Goal: Task Accomplishment & Management: Use online tool/utility

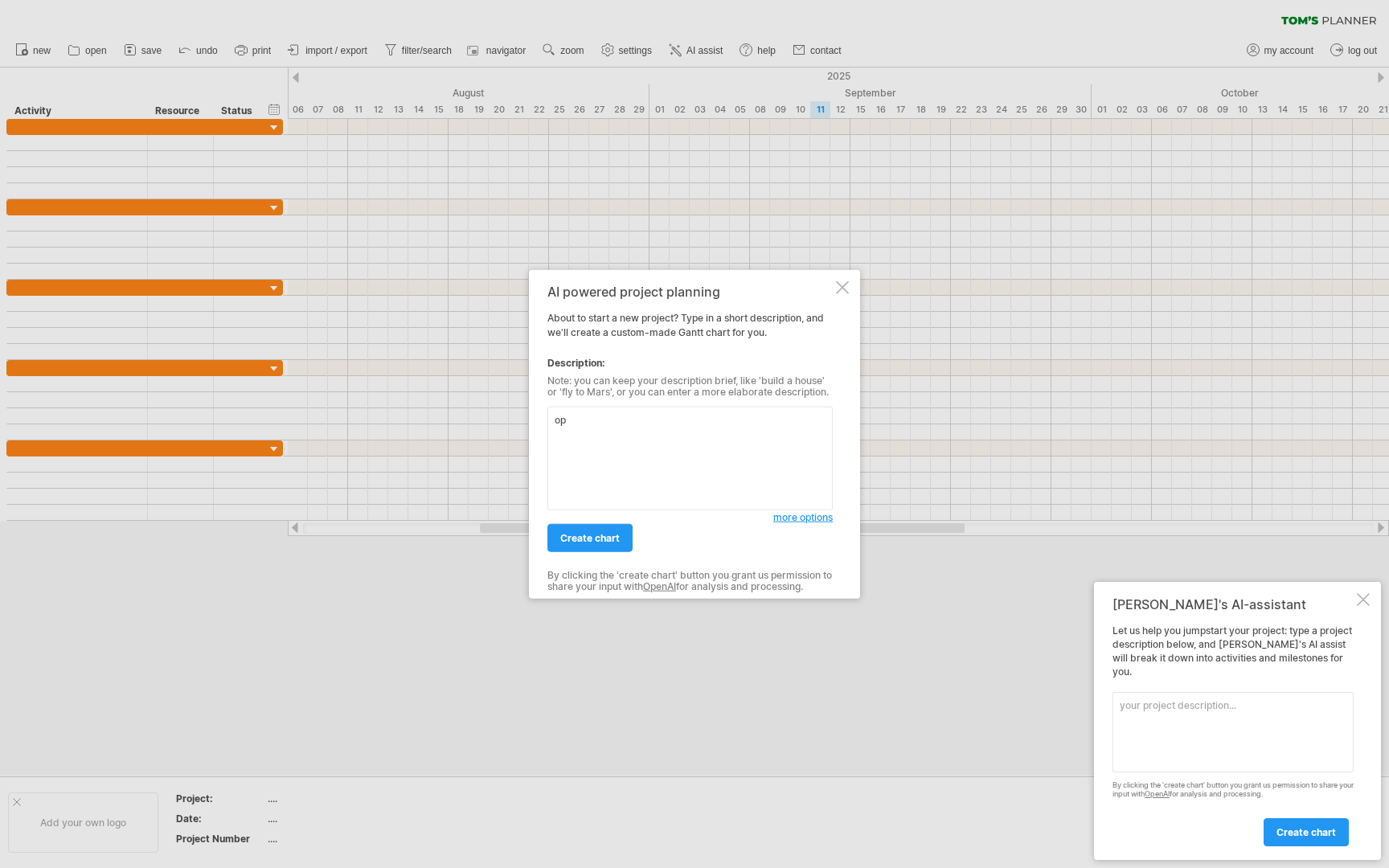
type textarea "o"
type textarea "q"
type textarea "open a qsr restaurant franchise"
click at [593, 542] on span "create chart" at bounding box center [590, 538] width 60 height 12
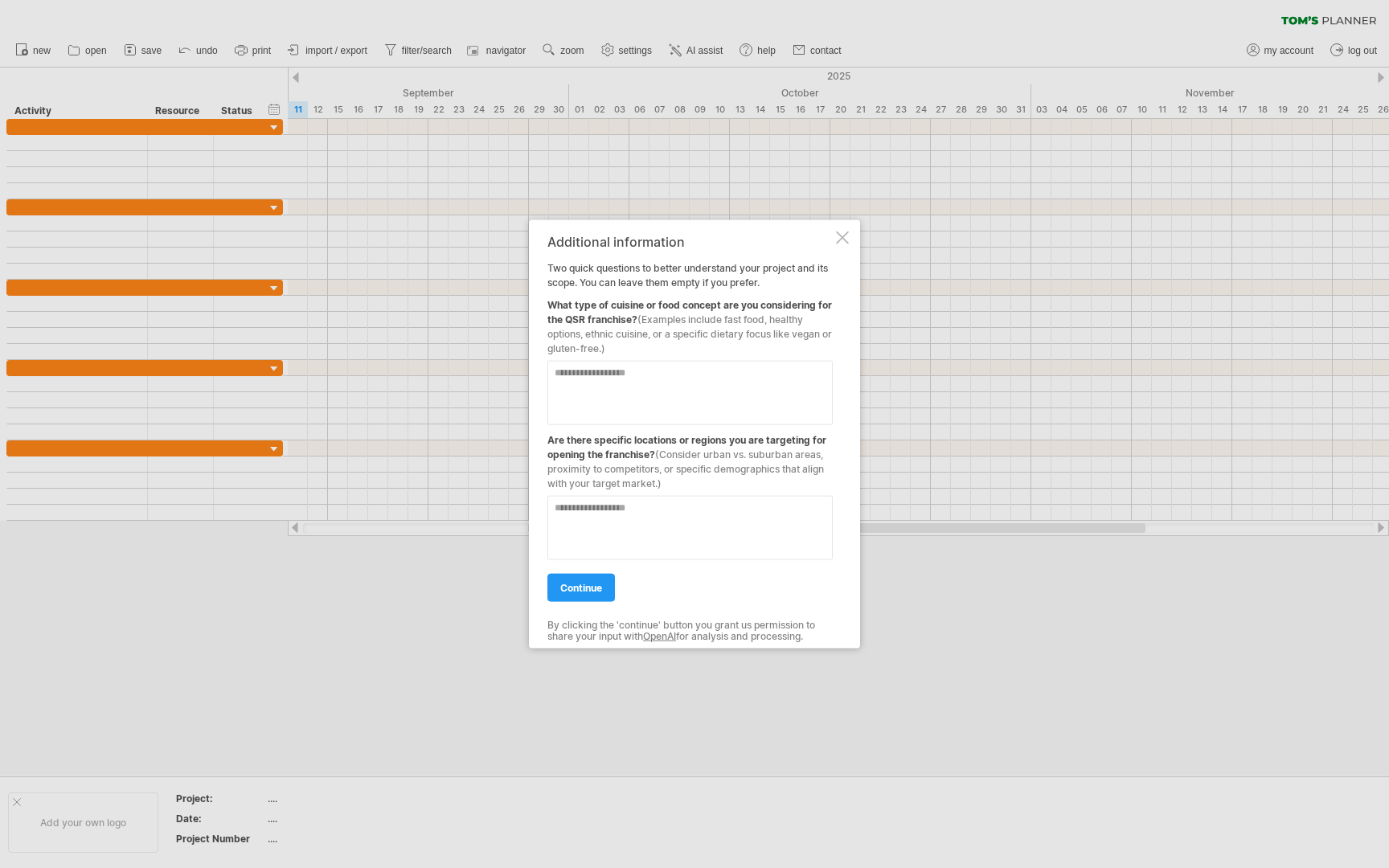
click at [562, 380] on textarea at bounding box center [690, 393] width 286 height 64
type textarea "**********"
click at [558, 511] on textarea at bounding box center [690, 527] width 286 height 64
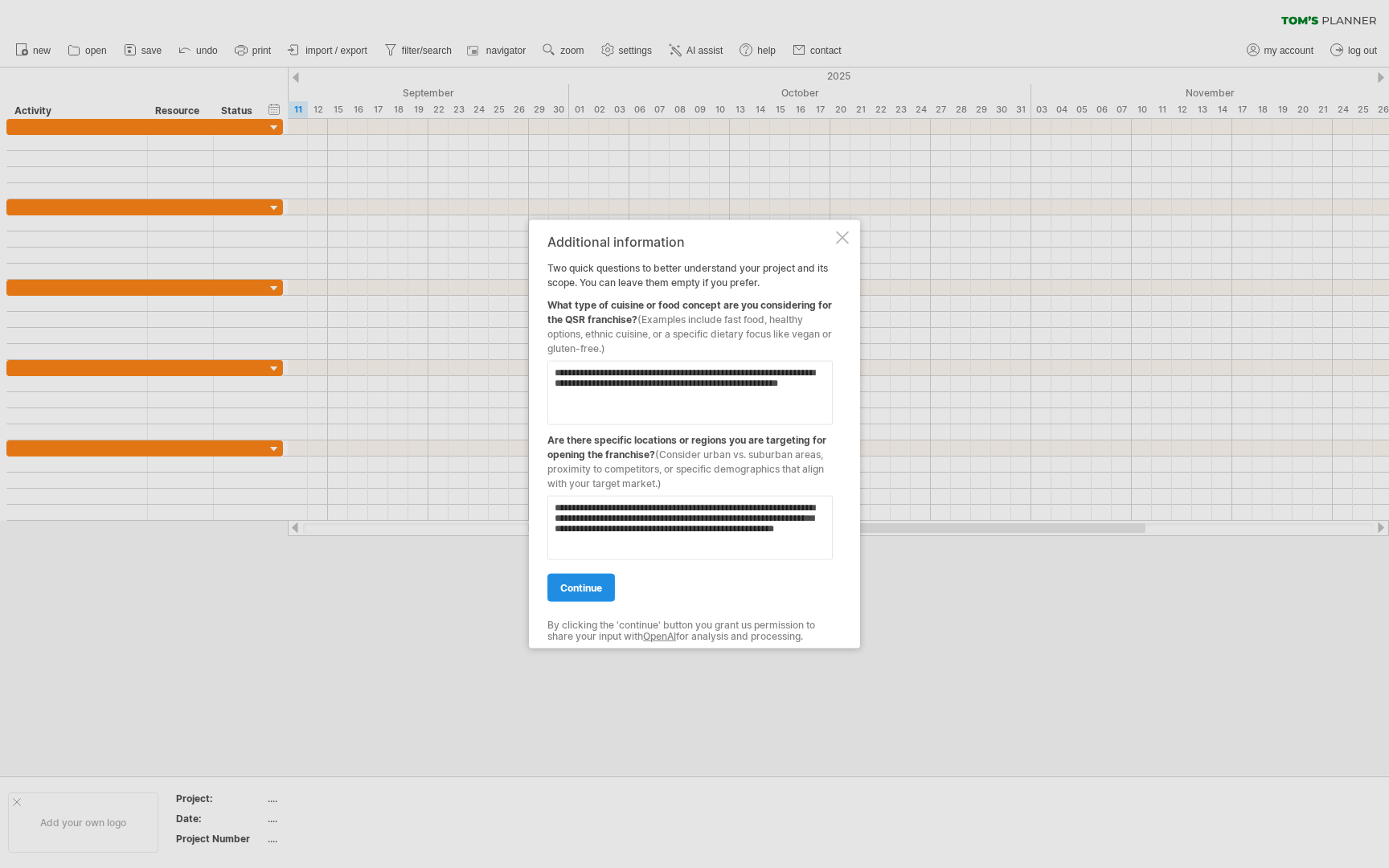
type textarea "**********"
click at [579, 586] on span "continue" at bounding box center [581, 587] width 42 height 12
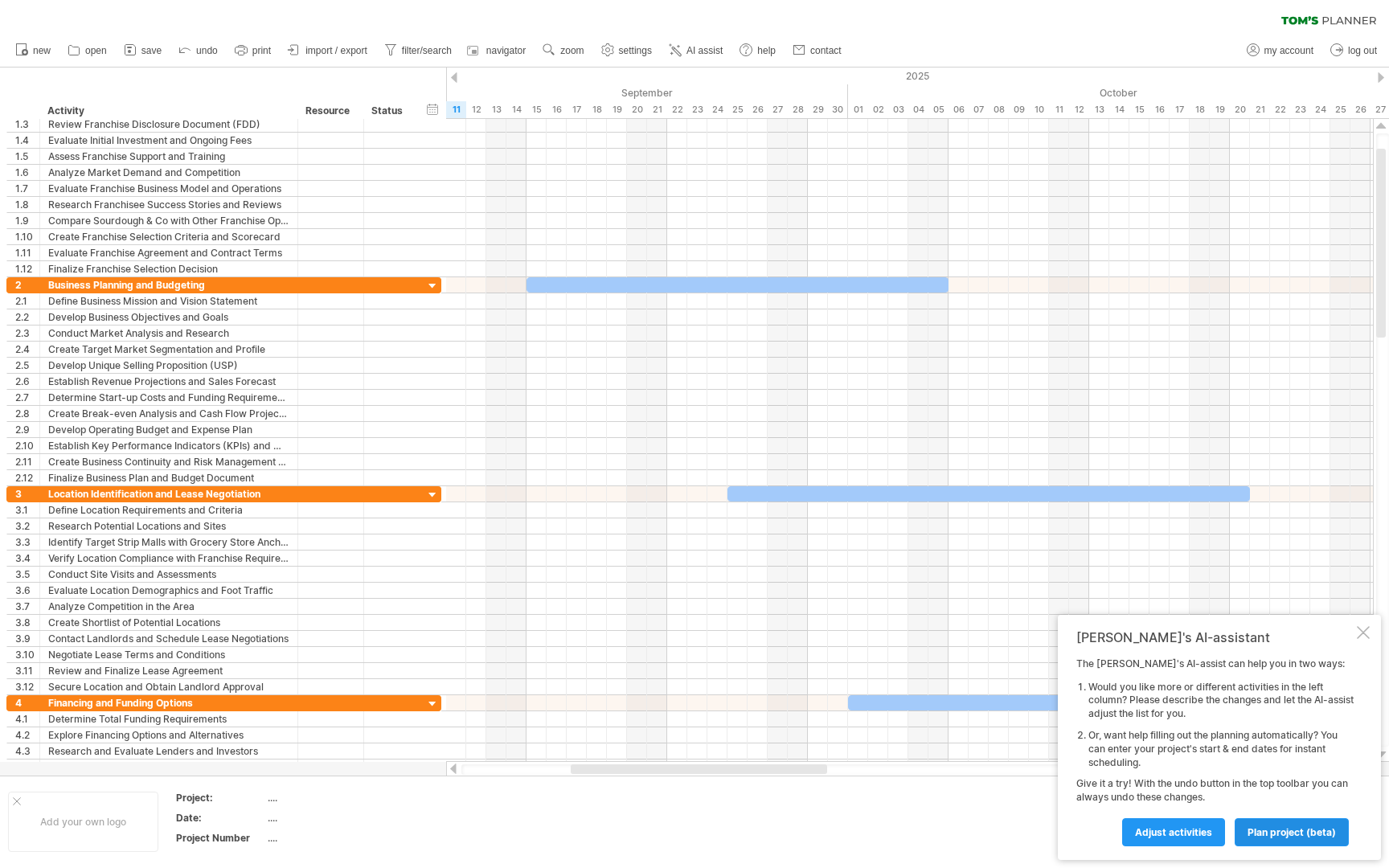
click at [1290, 831] on span "plan project (beta)" at bounding box center [1291, 832] width 89 height 12
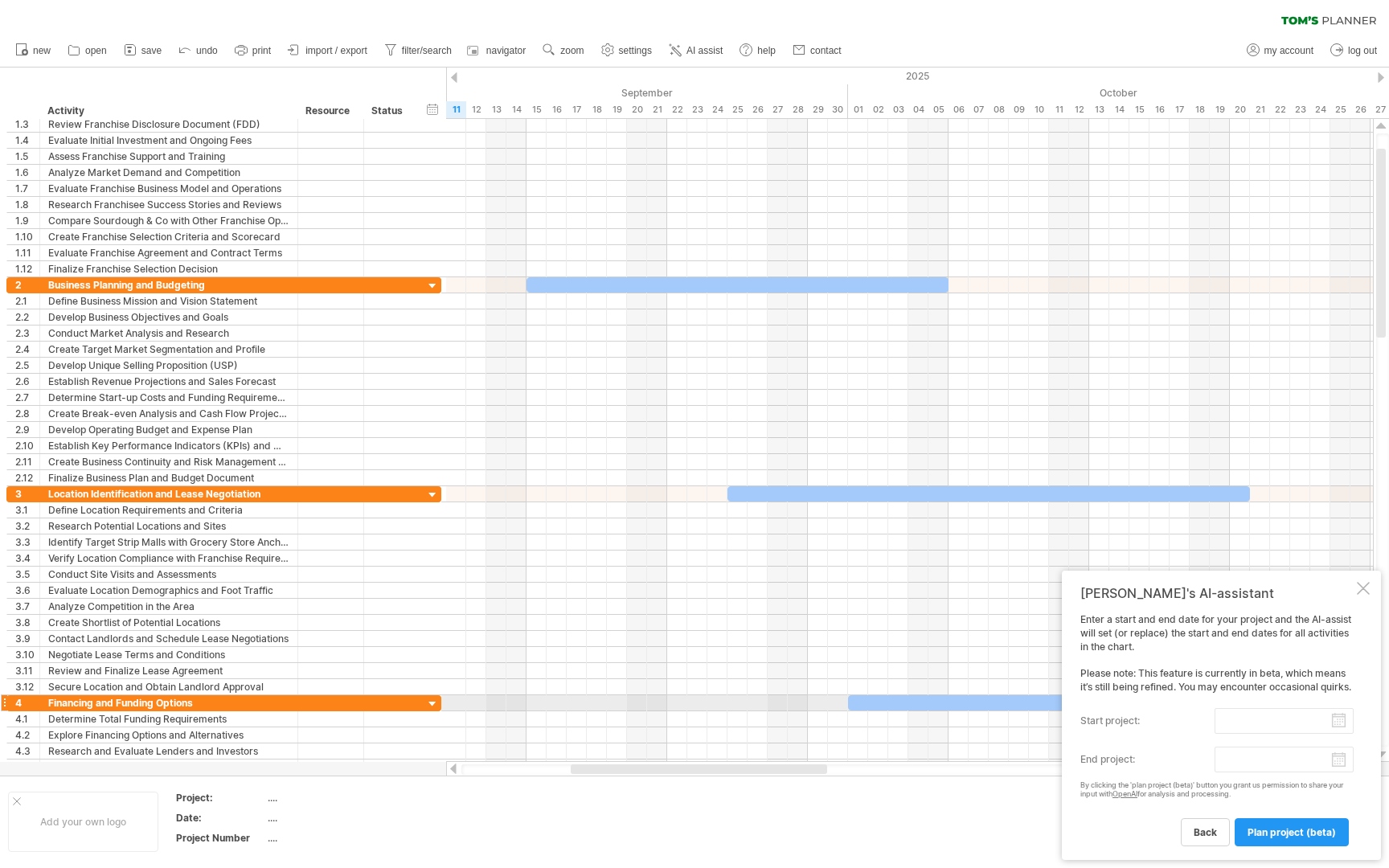
click at [1309, 707] on input "start project:" at bounding box center [1284, 721] width 139 height 26
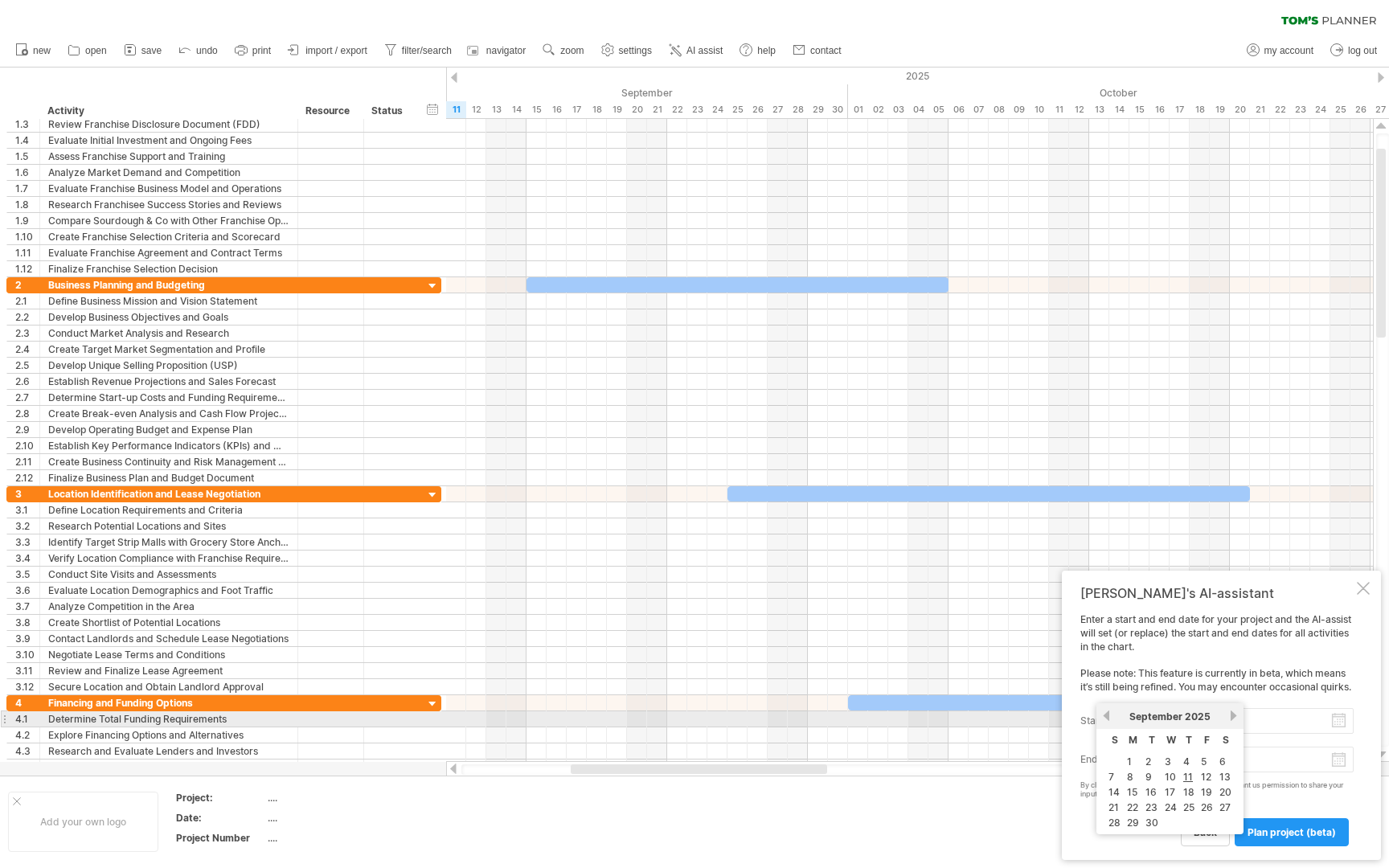
click at [1105, 714] on link "previous" at bounding box center [1106, 715] width 12 height 12
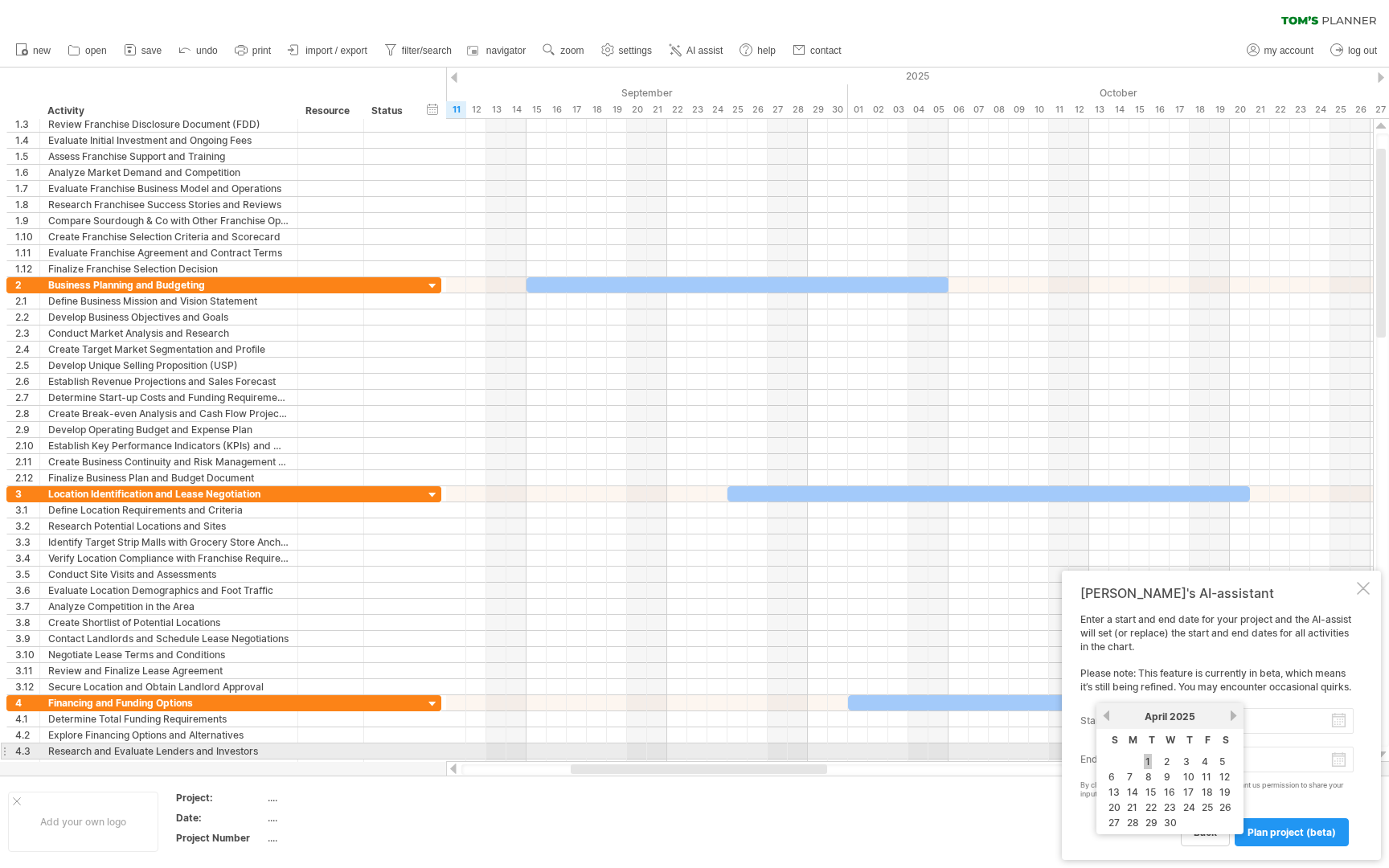
click at [1148, 759] on link "1" at bounding box center [1147, 762] width 8 height 15
type input "********"
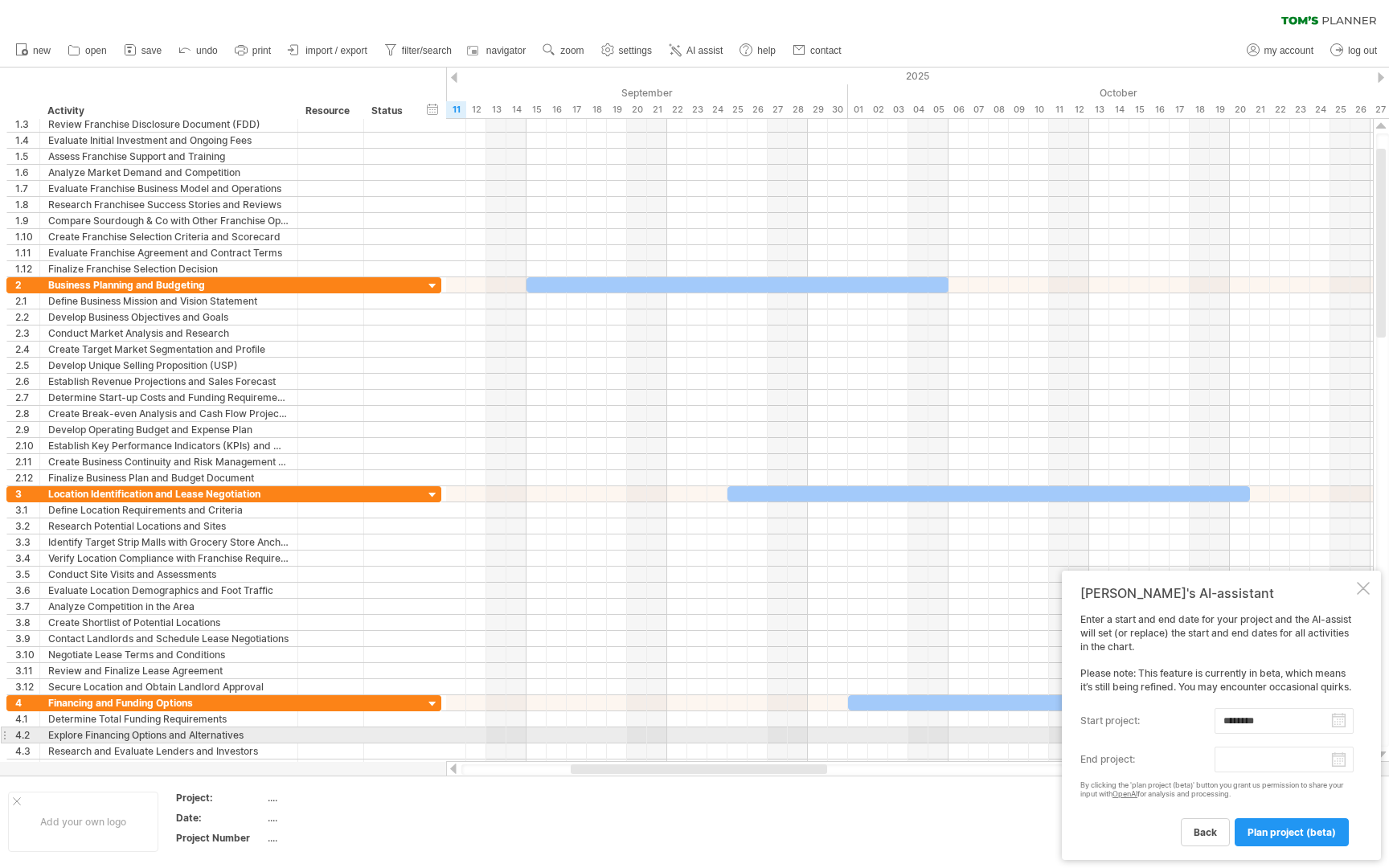
click at [1254, 736] on body "progress(100%) Trying to reach [DOMAIN_NAME] Connected again... 0% clear filter…" at bounding box center [694, 435] width 1389 height 871
click at [1386, 737] on link "next" at bounding box center [1381, 738] width 12 height 12
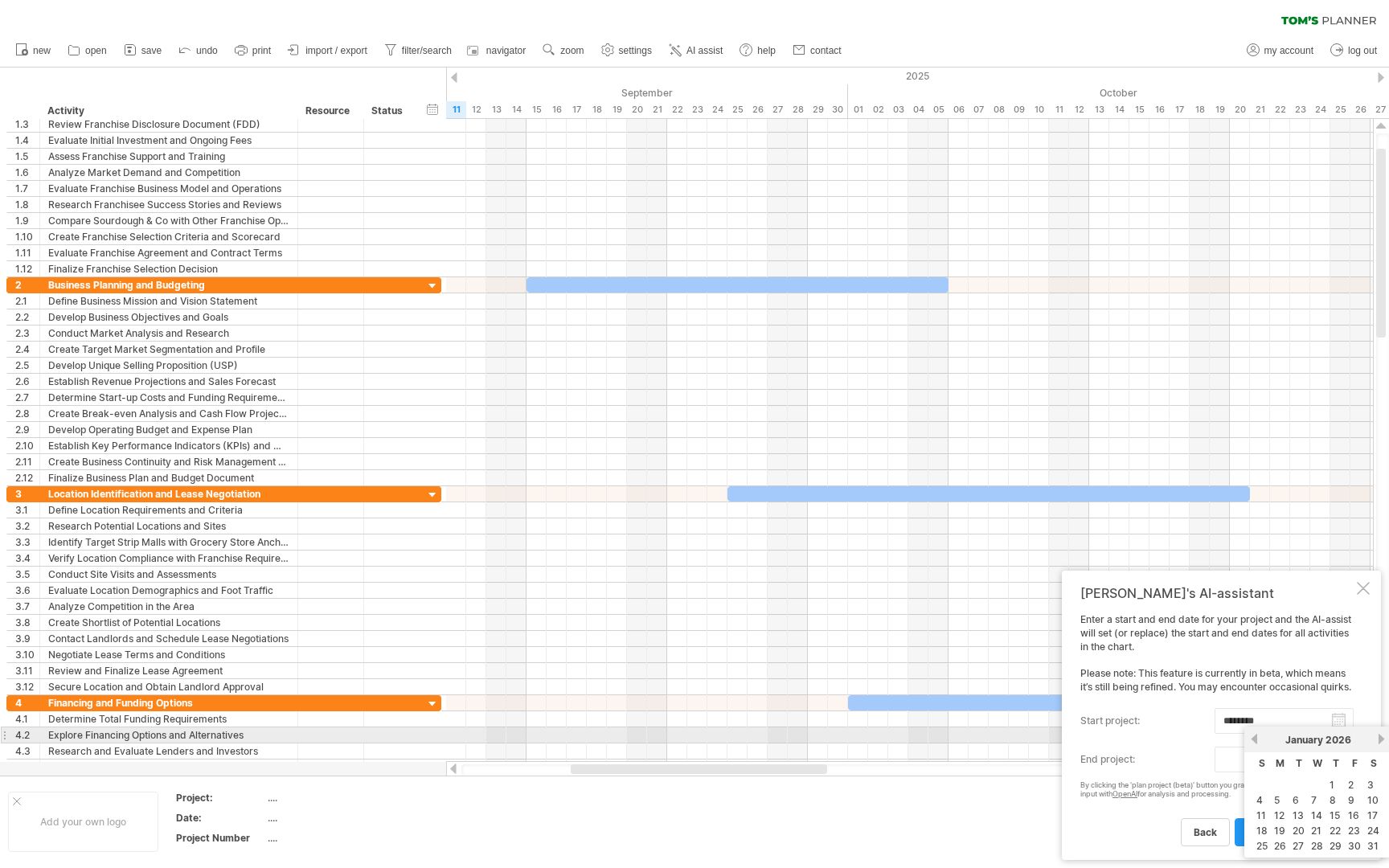
click at [1386, 737] on link "next" at bounding box center [1381, 738] width 12 height 12
click at [1385, 737] on link "next" at bounding box center [1379, 738] width 12 height 12
click at [1386, 737] on link "next" at bounding box center [1381, 738] width 12 height 12
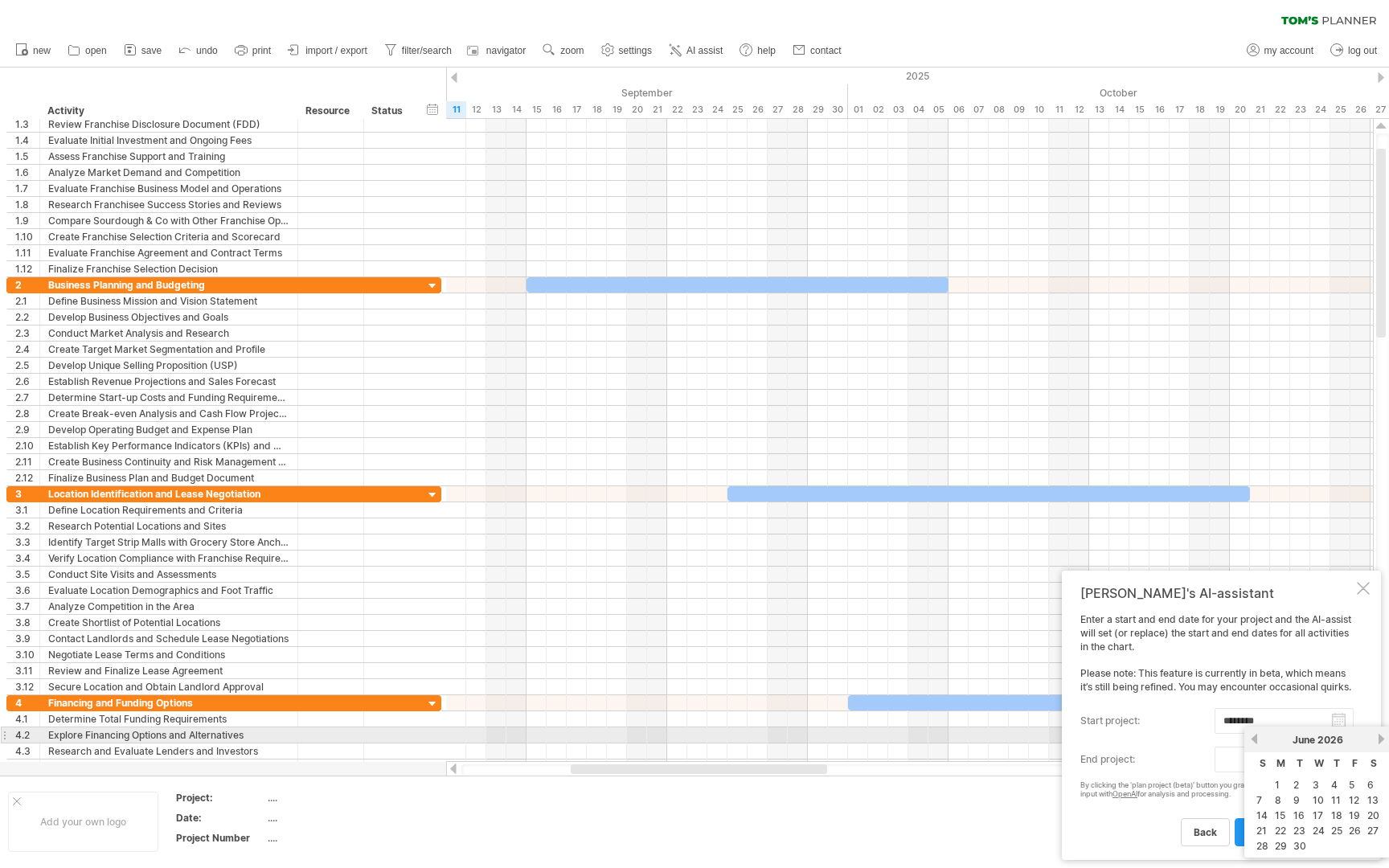
click at [1386, 737] on link "next" at bounding box center [1381, 738] width 12 height 12
click at [1369, 786] on link "4" at bounding box center [1371, 785] width 9 height 15
type input "********"
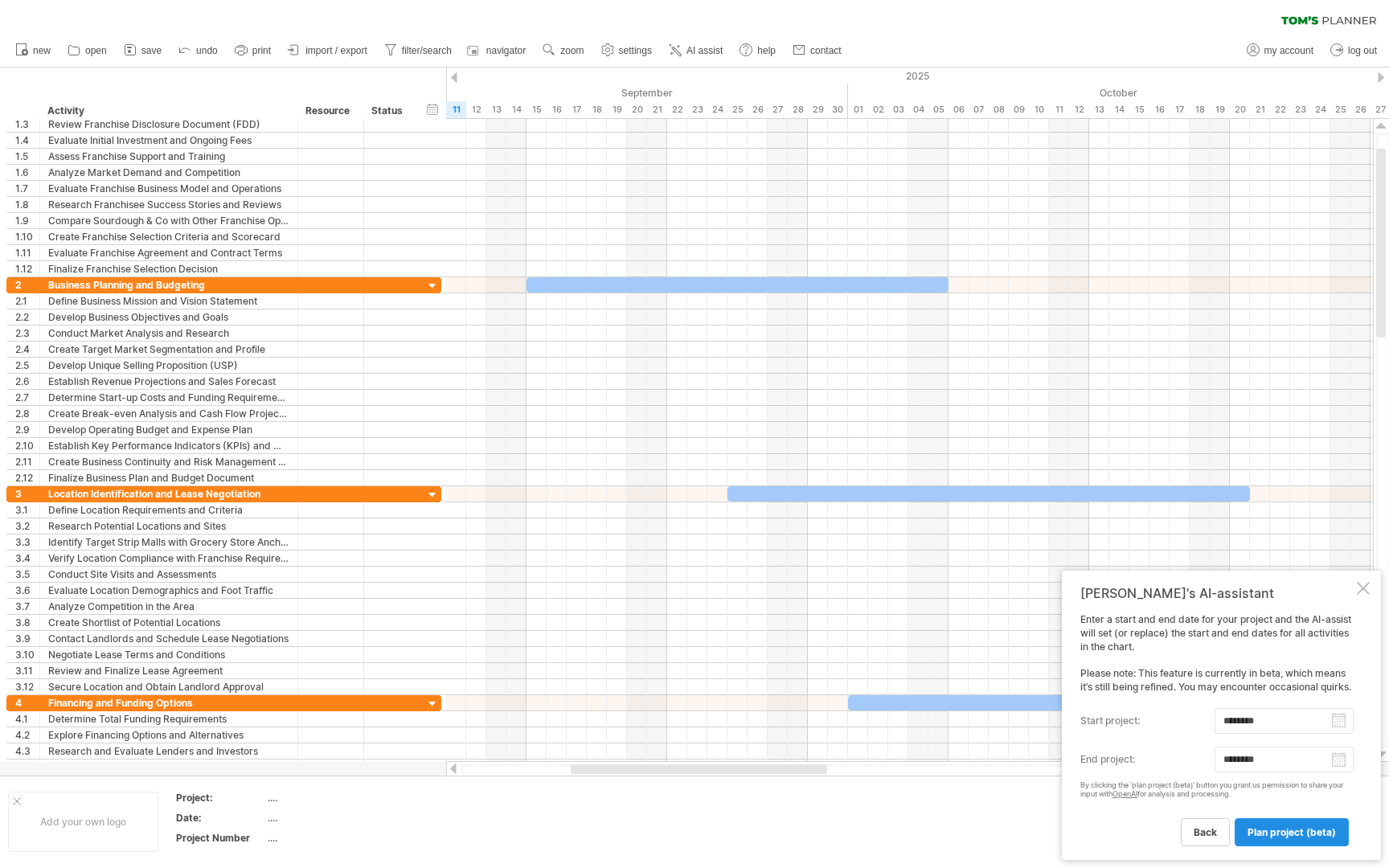
click at [1300, 834] on span "plan project (beta)" at bounding box center [1291, 832] width 89 height 12
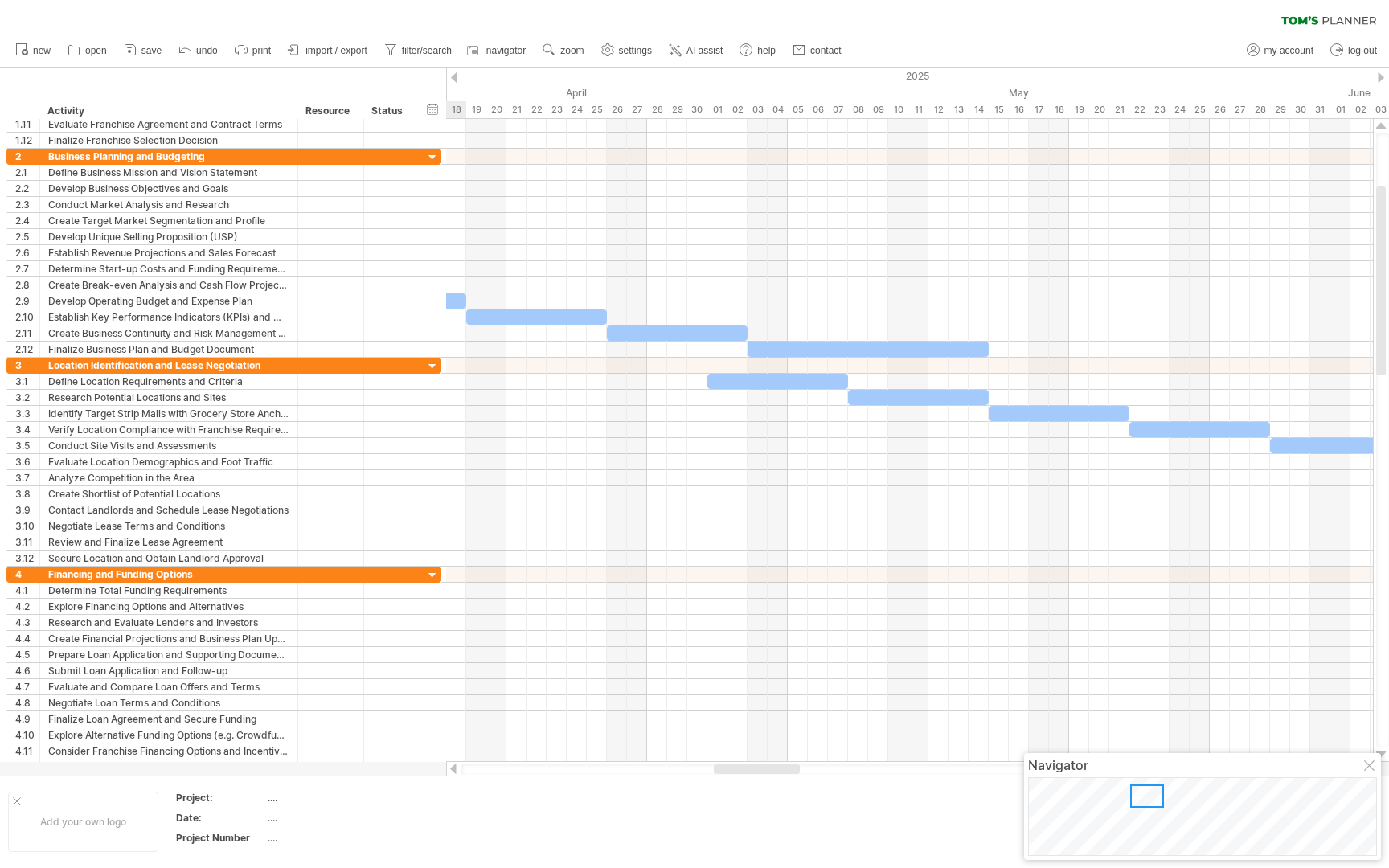
drag, startPoint x: 1289, startPoint y: 796, endPoint x: 1147, endPoint y: 800, distance: 142.1
click at [1147, 800] on div at bounding box center [1146, 795] width 34 height 23
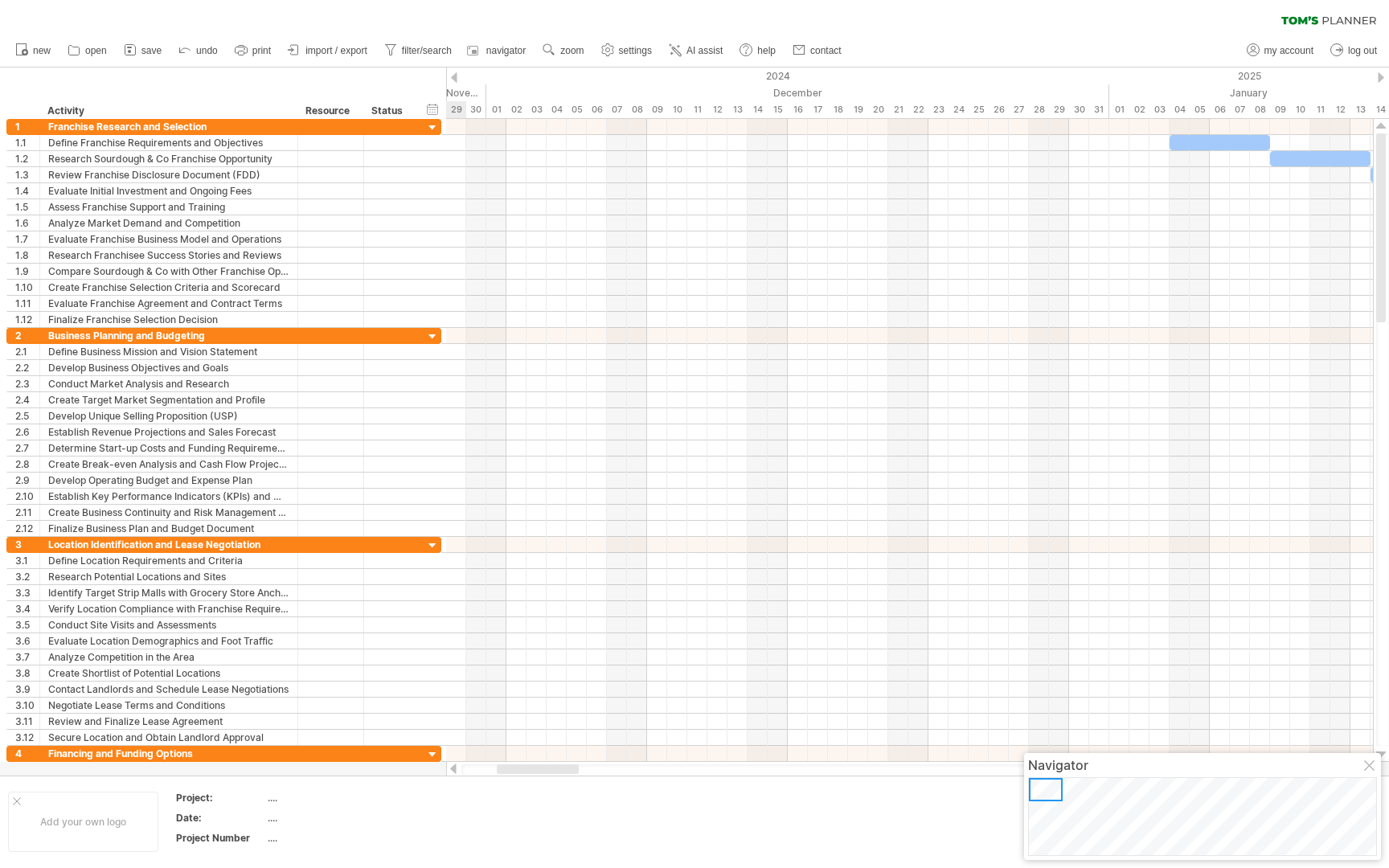
drag, startPoint x: 1143, startPoint y: 798, endPoint x: 1027, endPoint y: 778, distance: 117.7
click at [1027, 778] on div "Navigator" at bounding box center [1202, 806] width 357 height 107
click at [489, 80] on div "2024" at bounding box center [164, 76] width 1888 height 17
